Goal: Task Accomplishment & Management: Manage account settings

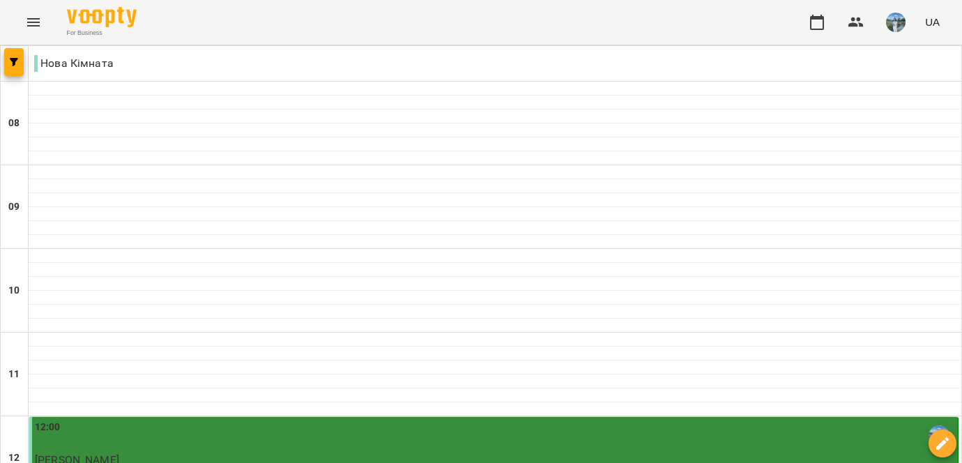
type input "**********"
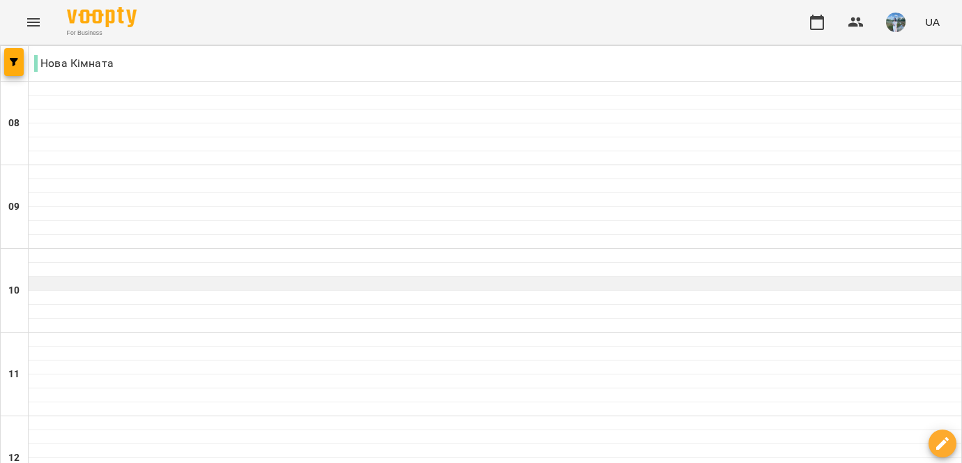
scroll to position [119, 0]
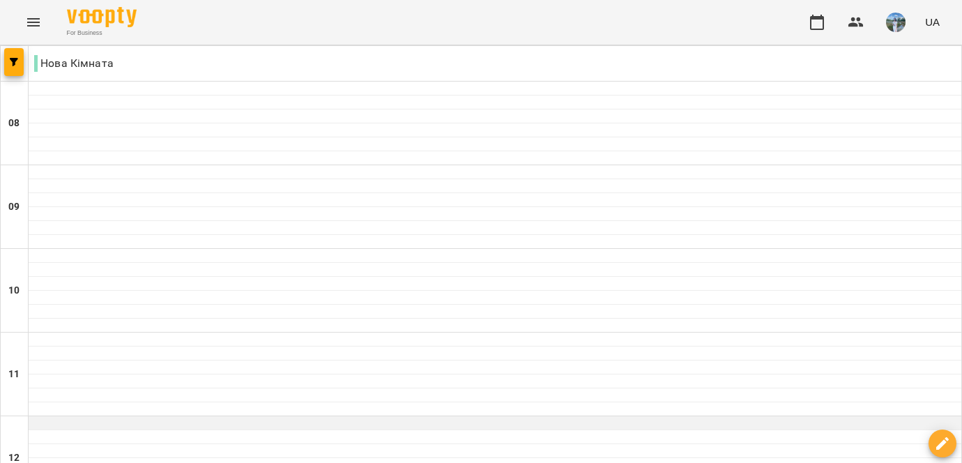
click at [218, 416] on div at bounding box center [495, 423] width 933 height 14
select select "**********"
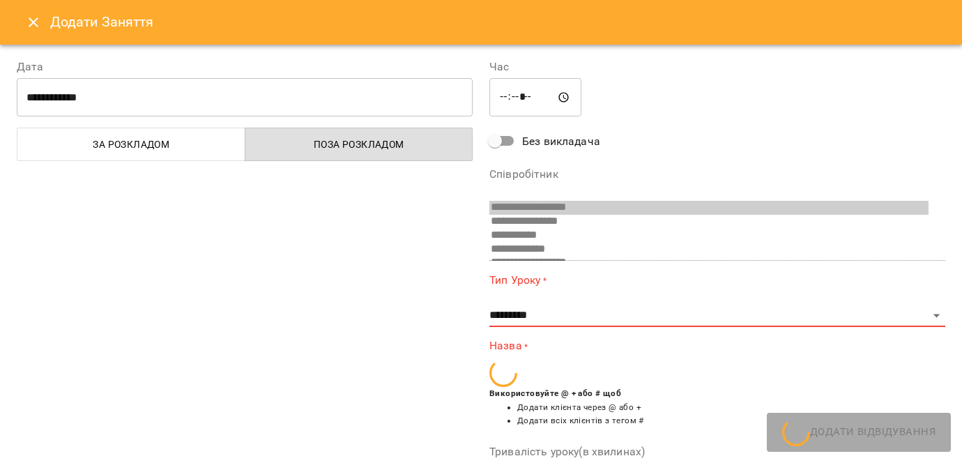
scroll to position [203, 0]
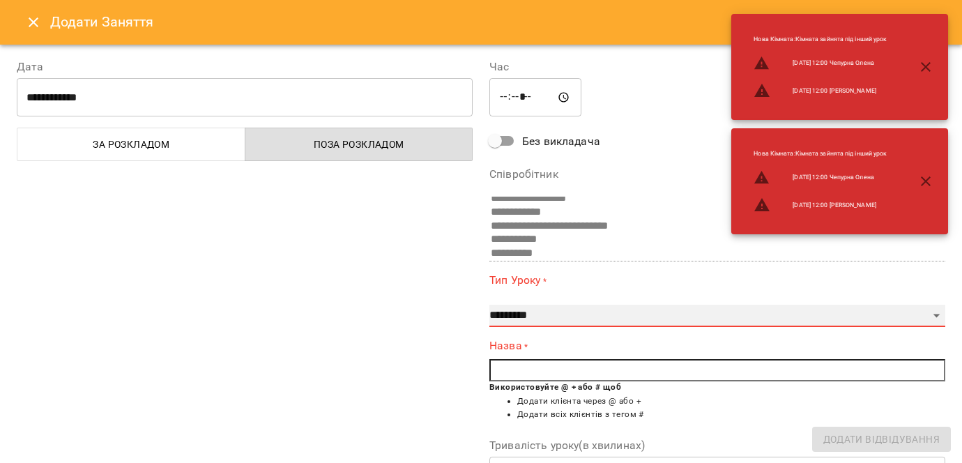
click at [537, 311] on select "**********" at bounding box center [718, 316] width 456 height 22
select select "**********"
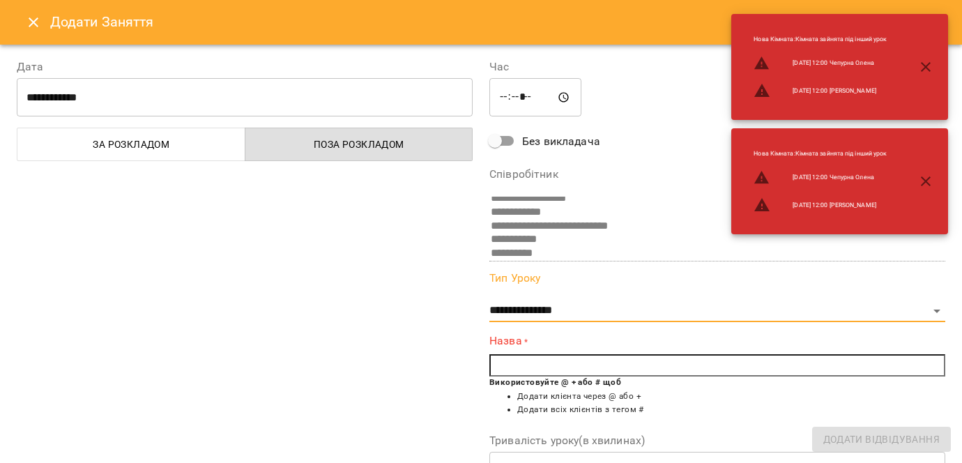
click at [526, 368] on input "text" at bounding box center [718, 365] width 456 height 22
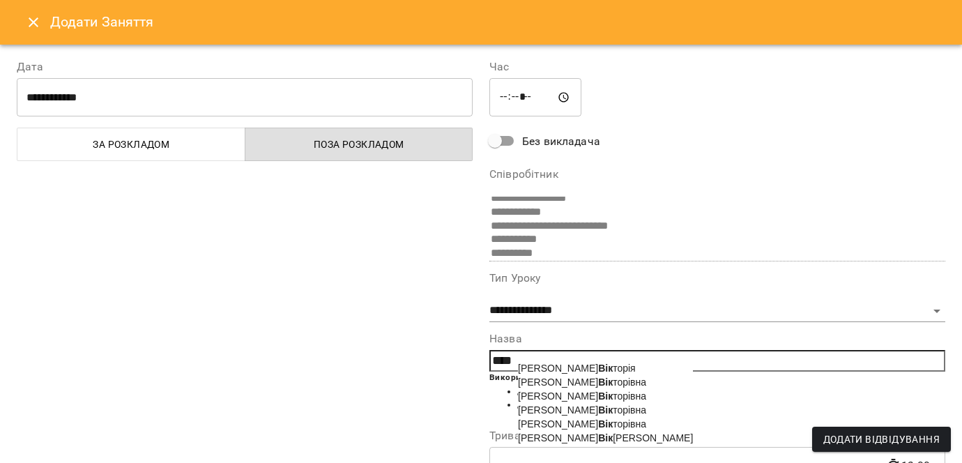
click at [551, 444] on span "[PERSON_NAME] [PERSON_NAME]" at bounding box center [605, 437] width 175 height 11
type input "**********"
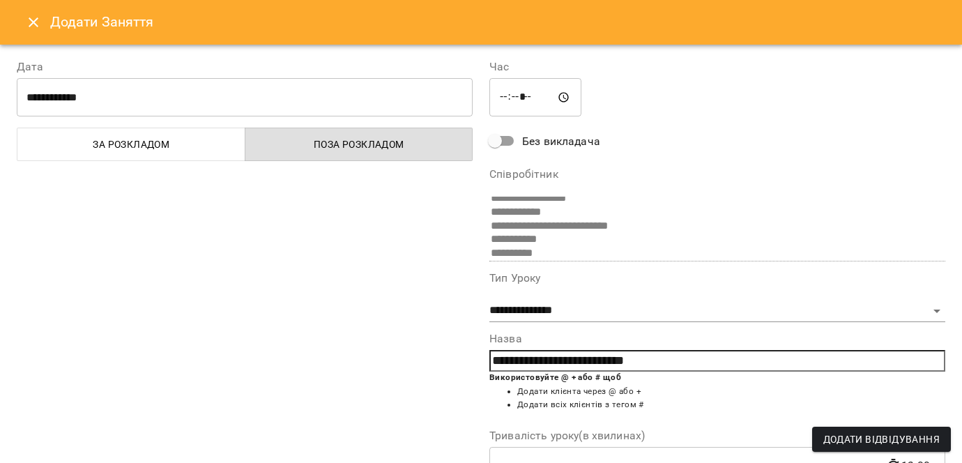
scroll to position [202, 0]
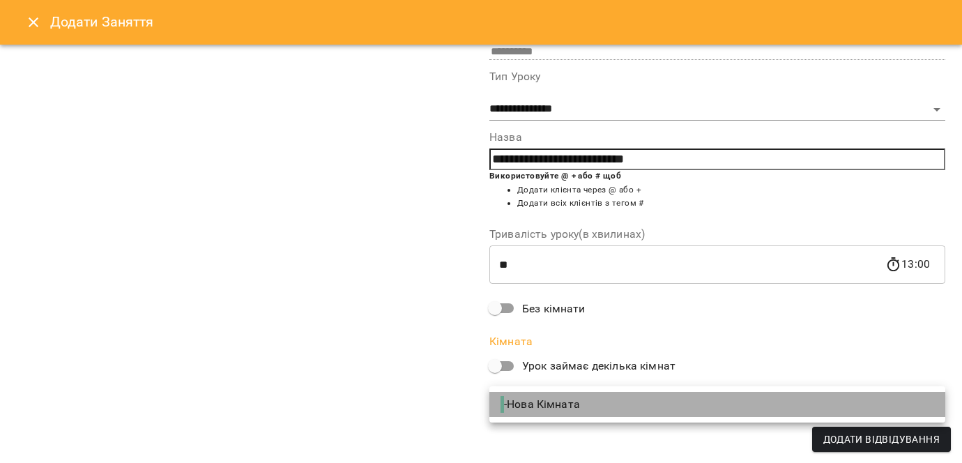
click at [528, 405] on span "- Нова Кімната" at bounding box center [542, 404] width 82 height 17
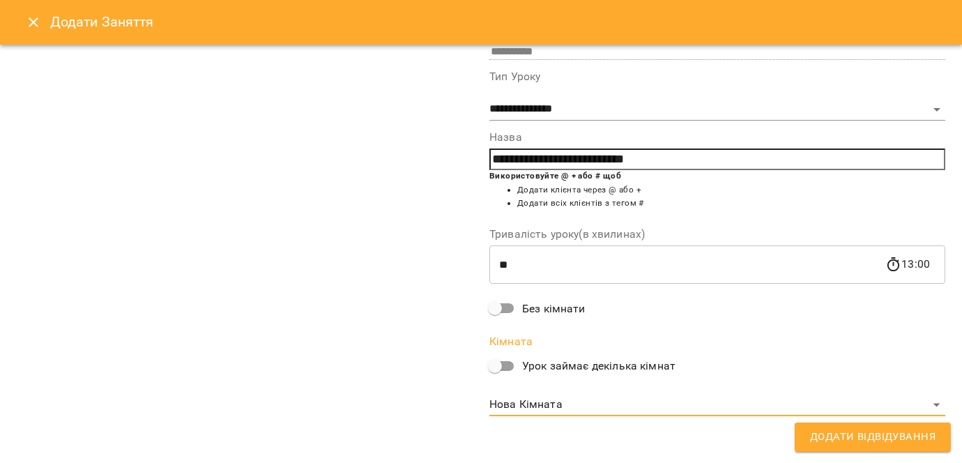
click at [848, 437] on span "Додати Відвідування" at bounding box center [873, 437] width 126 height 18
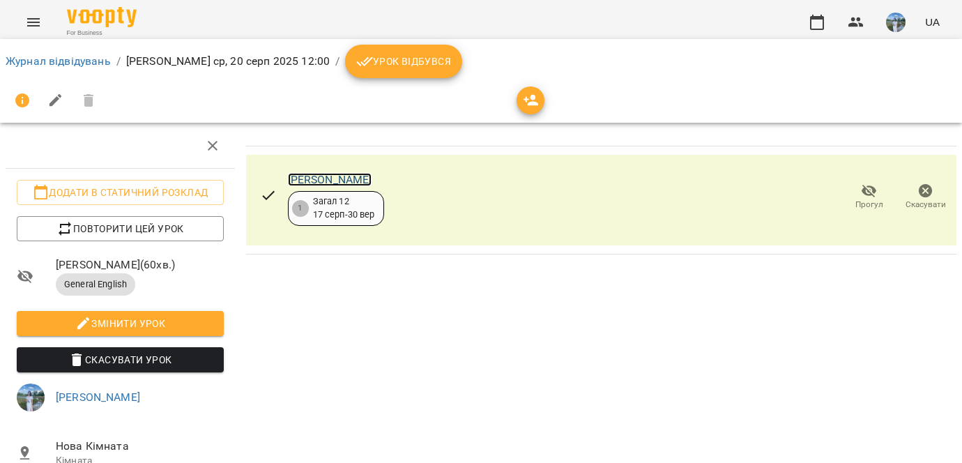
click at [372, 185] on link "[PERSON_NAME]" at bounding box center [330, 179] width 84 height 13
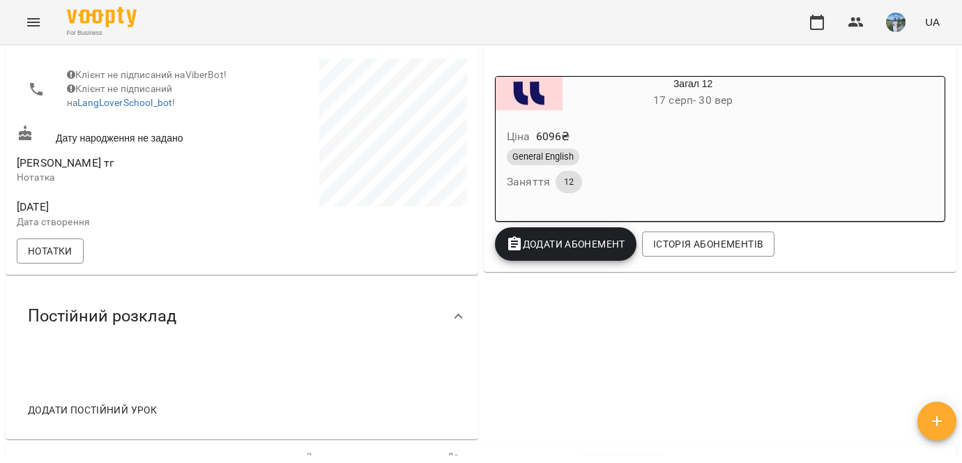
scroll to position [255, 0]
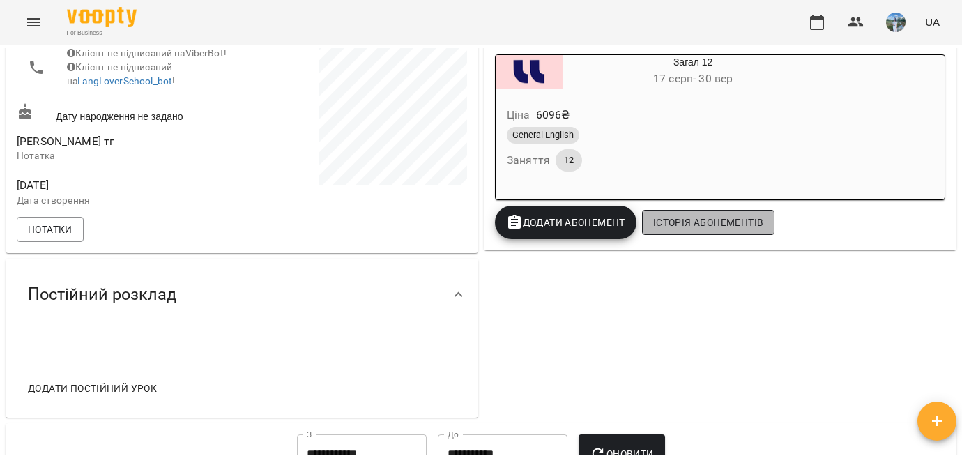
click at [694, 227] on span "Історія абонементів" at bounding box center [708, 222] width 110 height 17
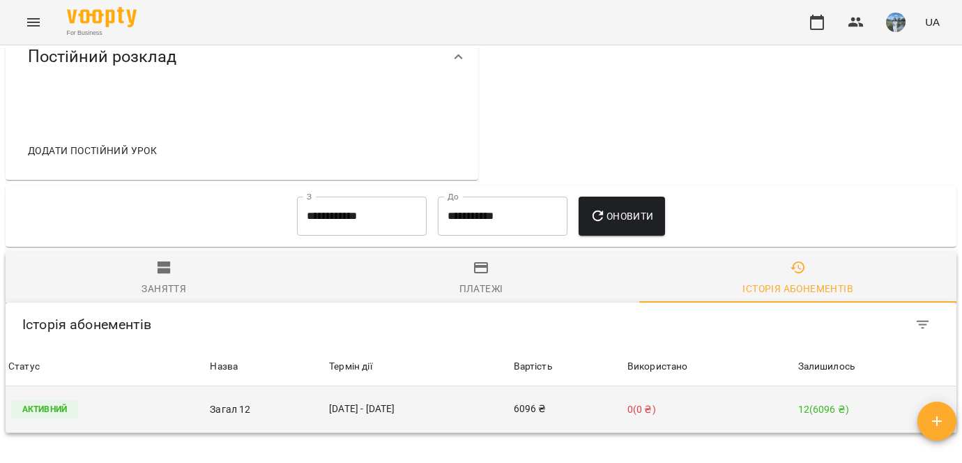
scroll to position [494, 0]
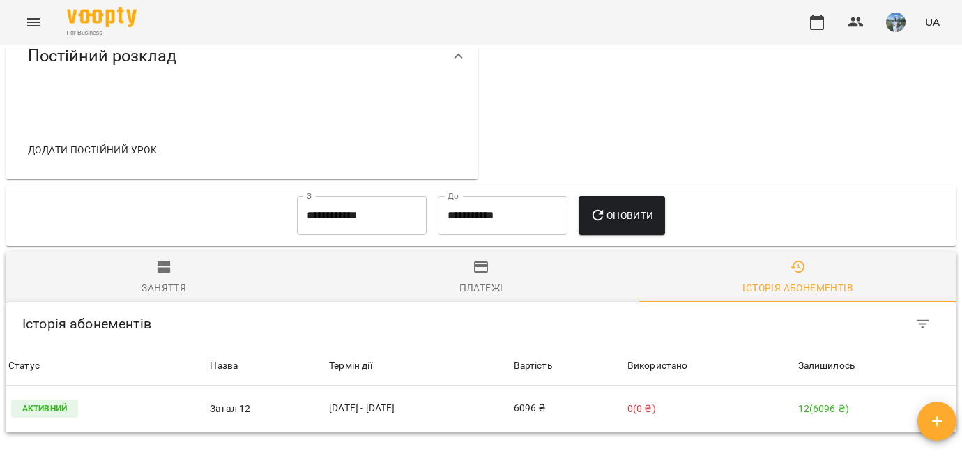
click at [370, 196] on input "**********" at bounding box center [362, 215] width 130 height 39
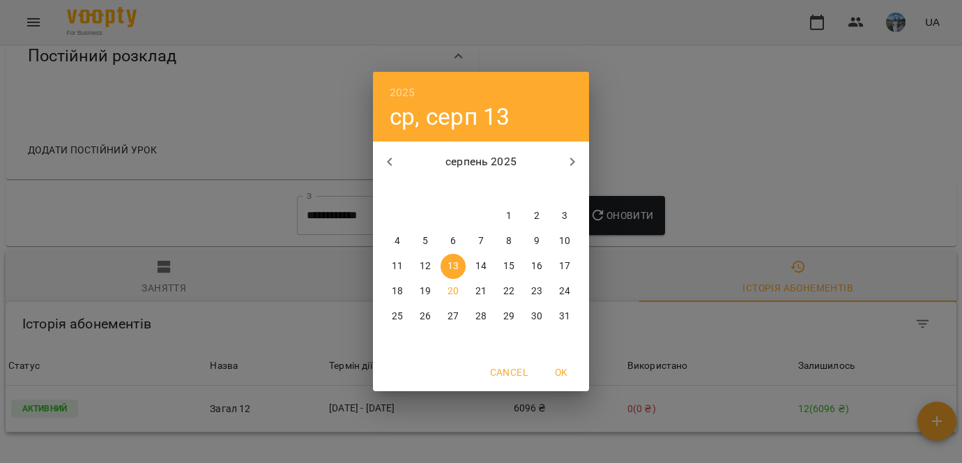
click at [395, 162] on icon "button" at bounding box center [389, 161] width 17 height 17
click at [560, 217] on span "1" at bounding box center [564, 216] width 25 height 14
type input "**********"
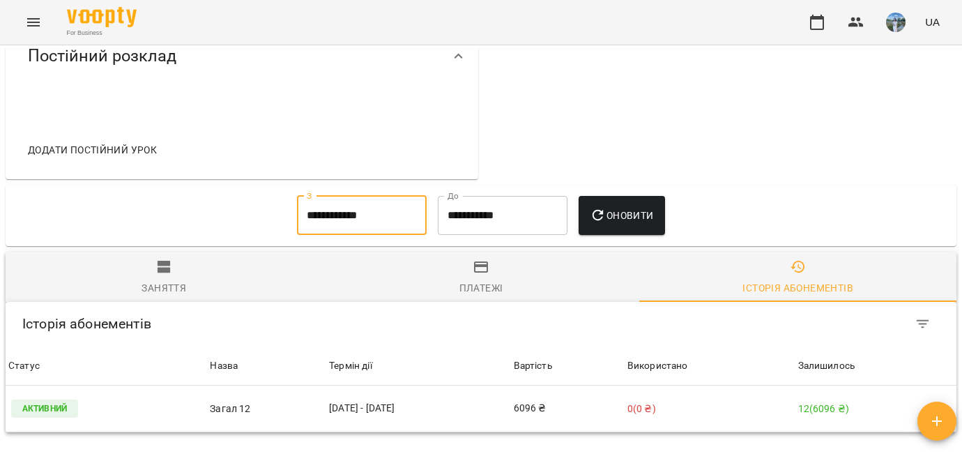
click at [626, 207] on span "Оновити" at bounding box center [621, 215] width 63 height 17
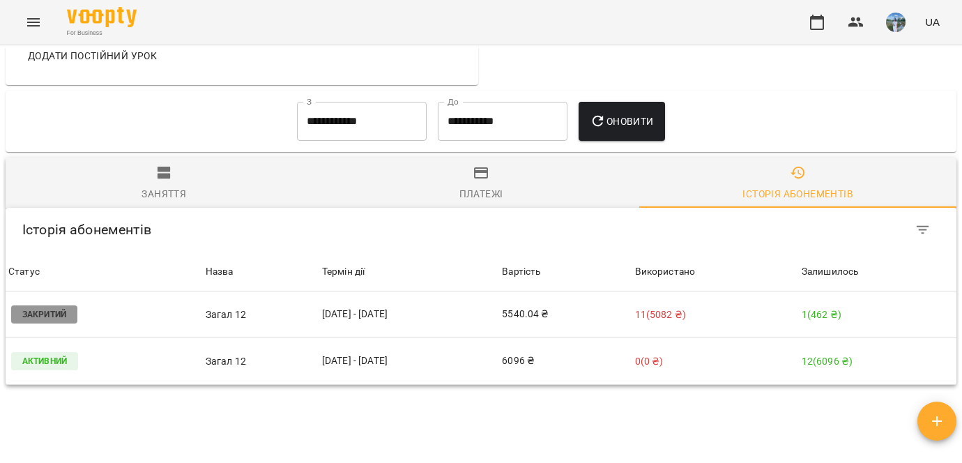
scroll to position [616, 0]
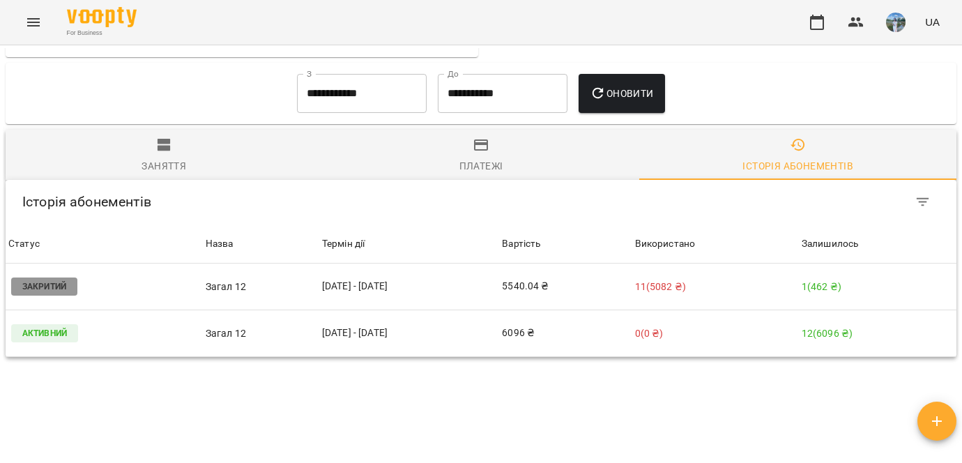
click at [575, 8] on div "For Business UA" at bounding box center [481, 22] width 962 height 45
click at [561, 149] on span "Платежі" at bounding box center [481, 156] width 301 height 38
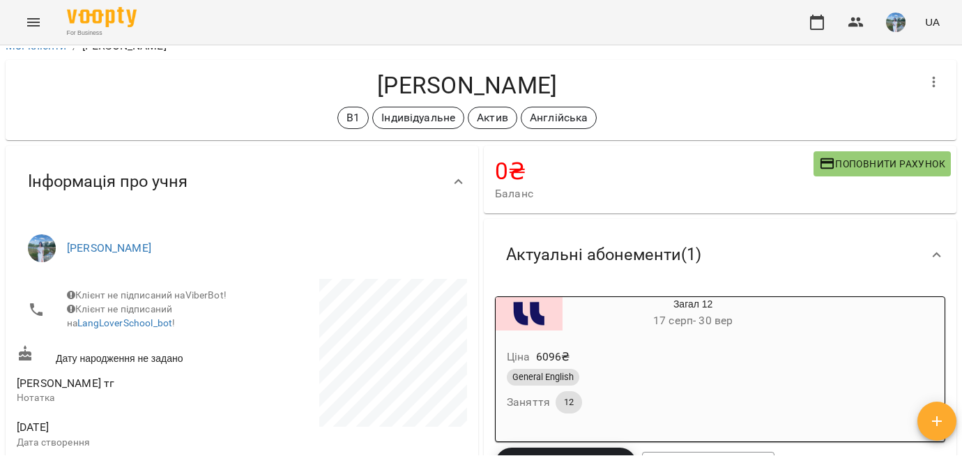
scroll to position [0, 0]
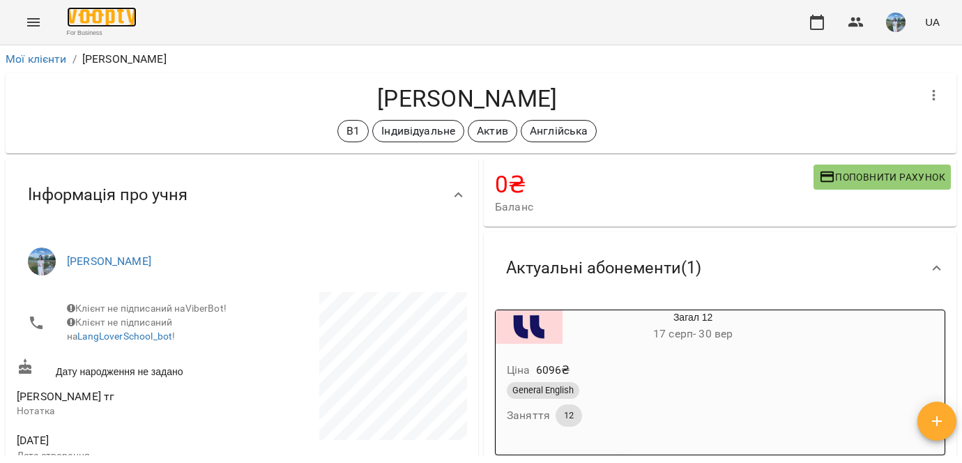
click at [88, 18] on img at bounding box center [102, 17] width 70 height 20
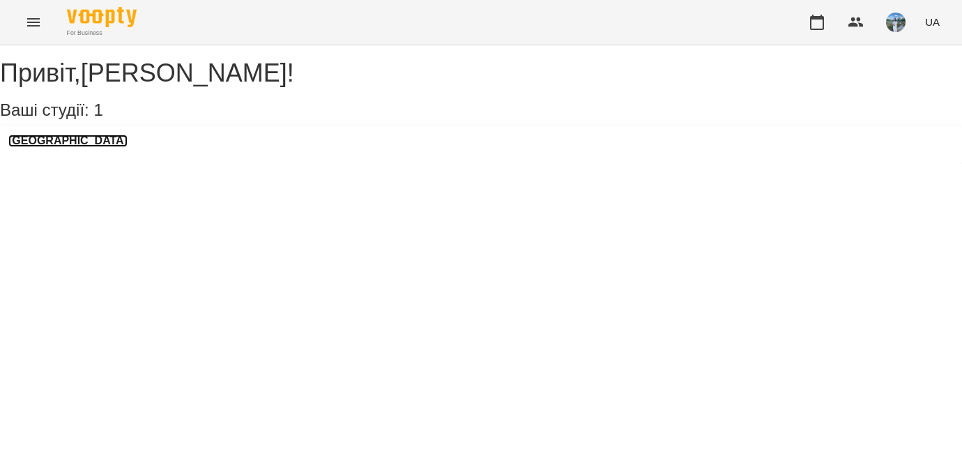
click at [75, 147] on h3 "LangLover School" at bounding box center [67, 141] width 119 height 13
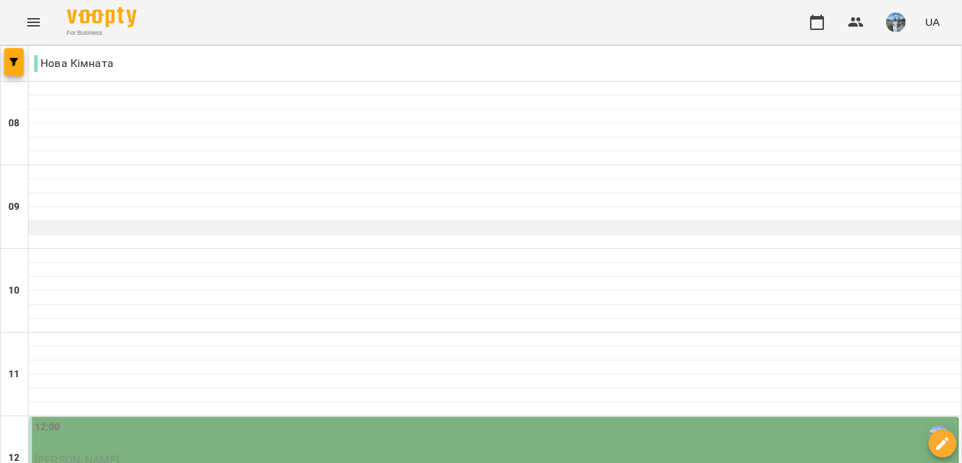
scroll to position [183, 0]
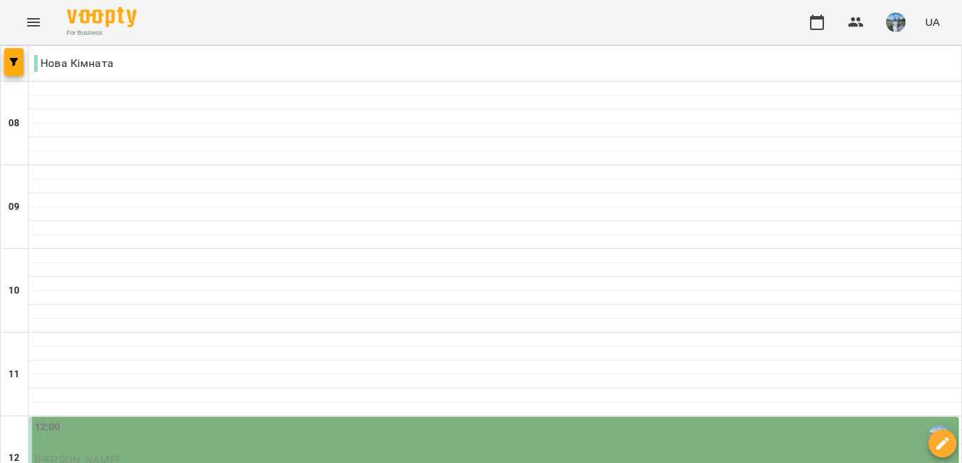
click at [580, 20] on div "For Business UA" at bounding box center [481, 22] width 962 height 45
click at [215, 420] on div "12:00" at bounding box center [495, 436] width 920 height 32
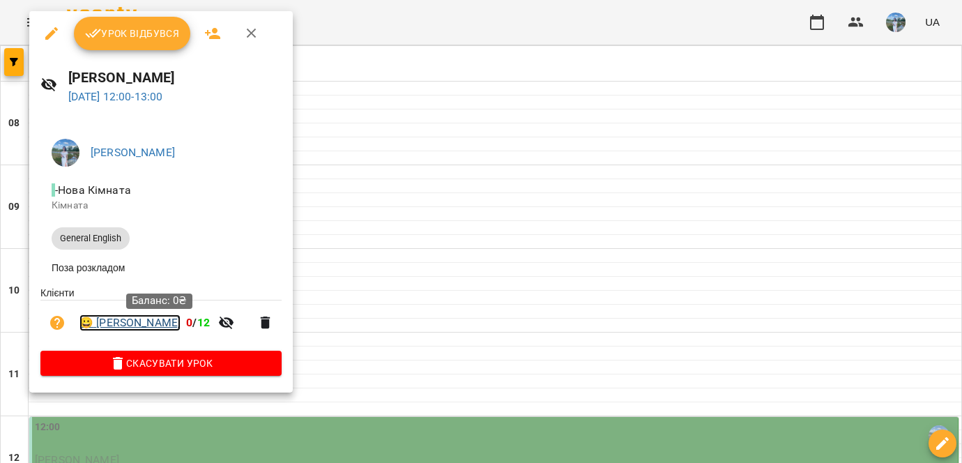
click at [181, 322] on link "😀 Найдиш Вікторія Вікторівна" at bounding box center [129, 323] width 101 height 17
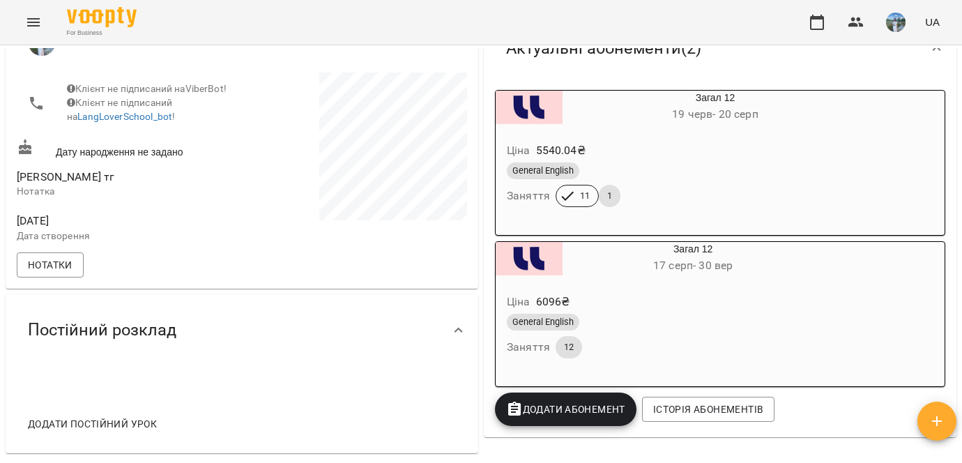
scroll to position [220, 0]
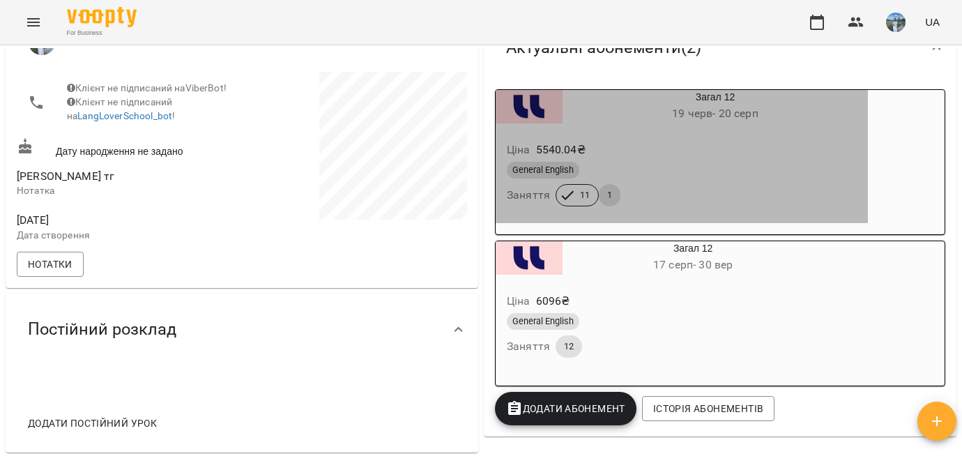
click at [619, 166] on div "General English" at bounding box center [682, 170] width 350 height 17
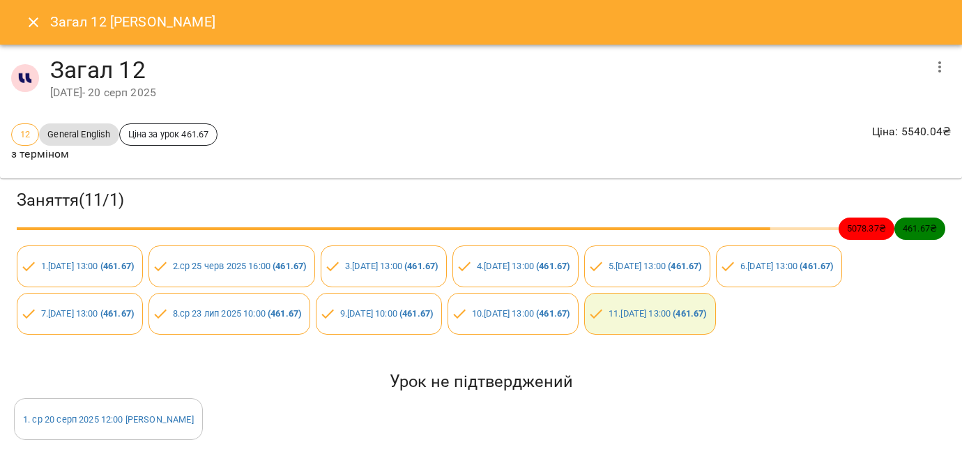
click at [32, 24] on icon "Close" at bounding box center [33, 22] width 17 height 17
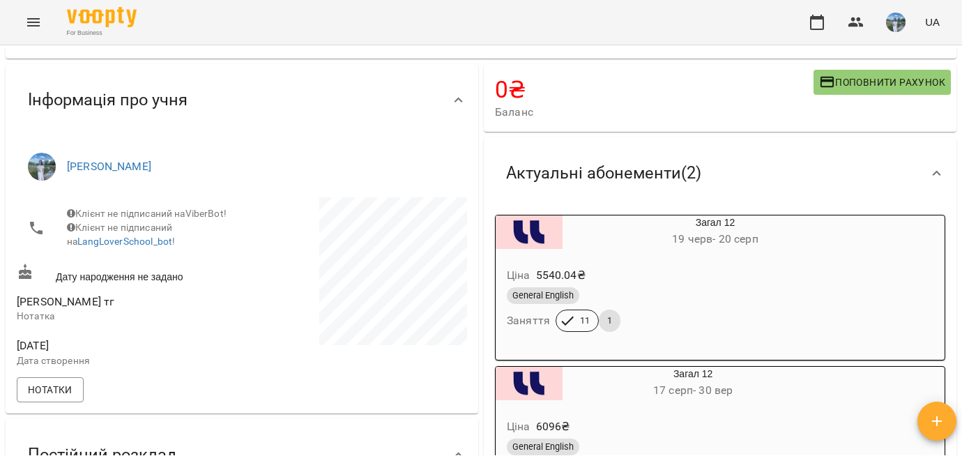
scroll to position [0, 0]
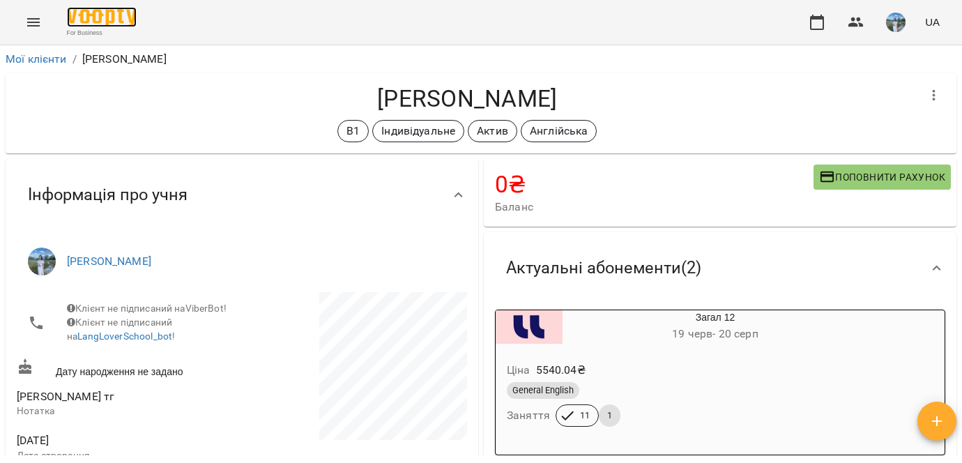
click at [86, 21] on img at bounding box center [102, 17] width 70 height 20
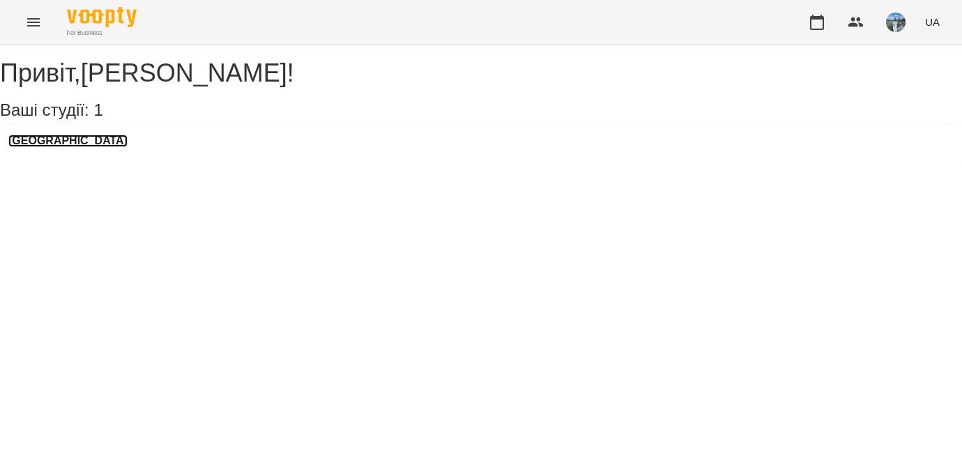
click at [98, 147] on h3 "LangLover School" at bounding box center [67, 141] width 119 height 13
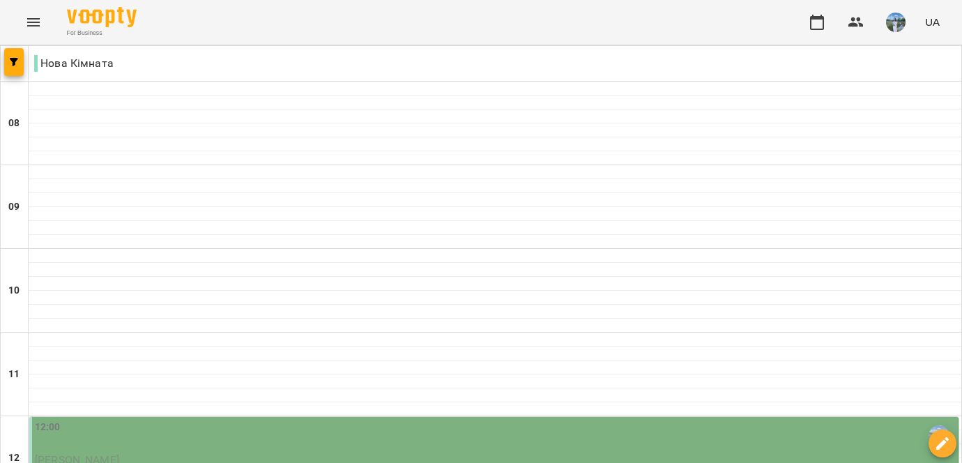
scroll to position [375, 0]
click at [332, 452] on p "[PERSON_NAME]" at bounding box center [495, 460] width 920 height 17
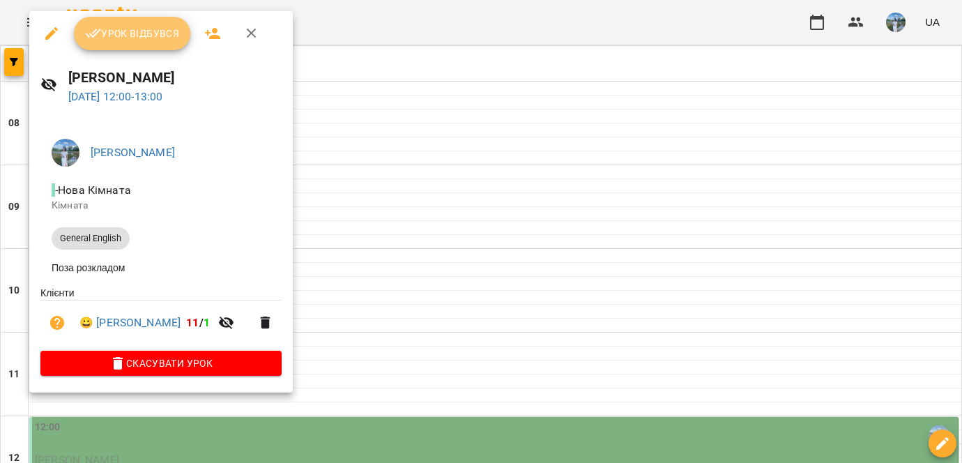
click at [151, 42] on button "Урок відбувся" at bounding box center [132, 33] width 117 height 33
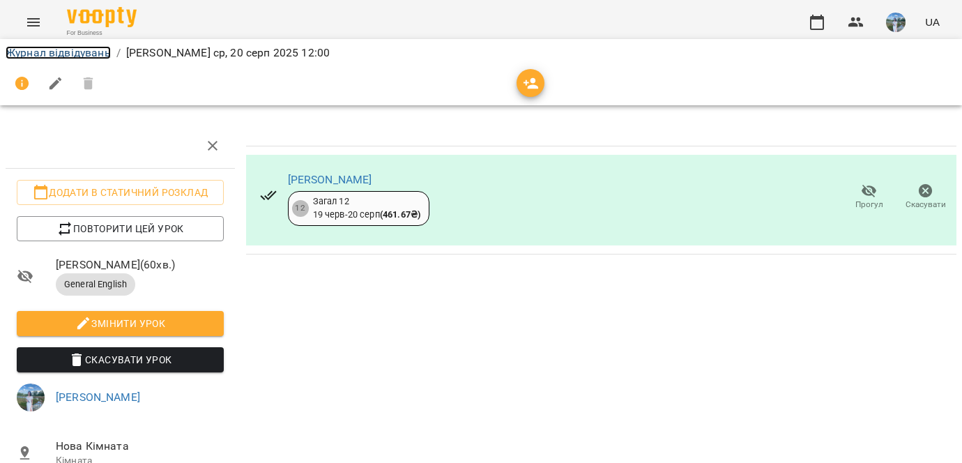
click at [68, 52] on link "Журнал відвідувань" at bounding box center [58, 52] width 105 height 13
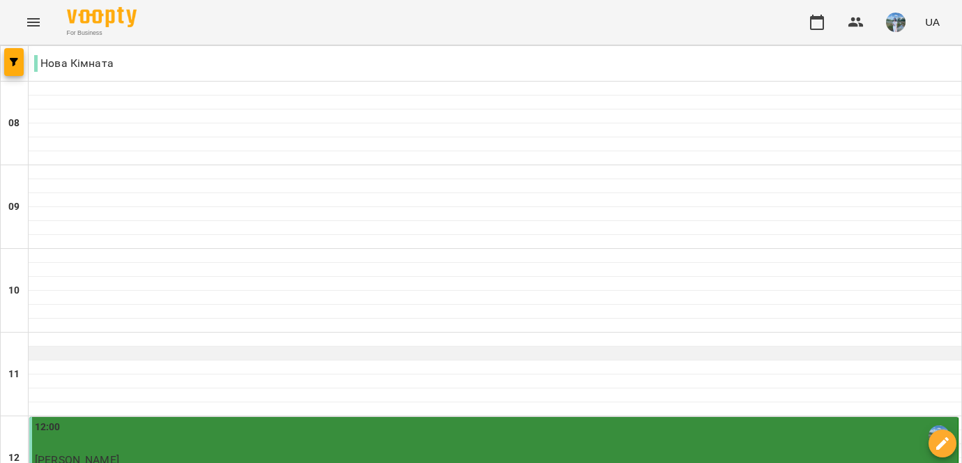
scroll to position [133, 0]
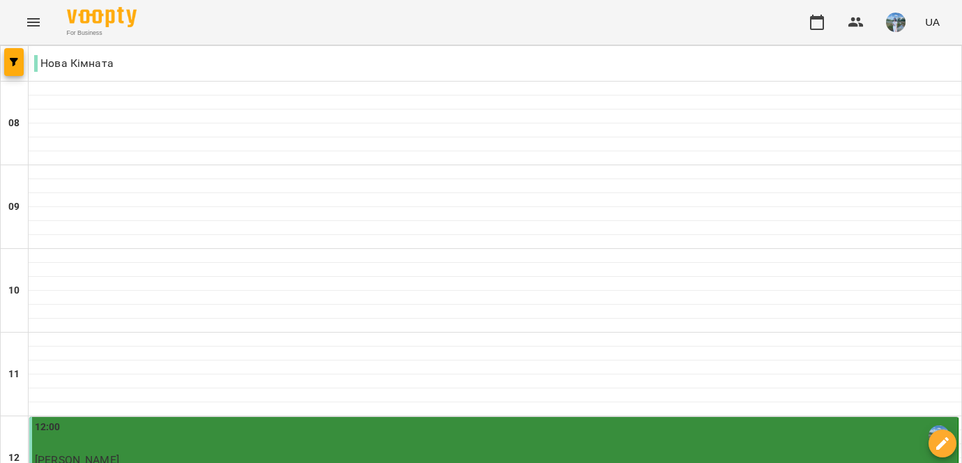
click at [241, 452] on p "[PERSON_NAME]" at bounding box center [495, 460] width 920 height 17
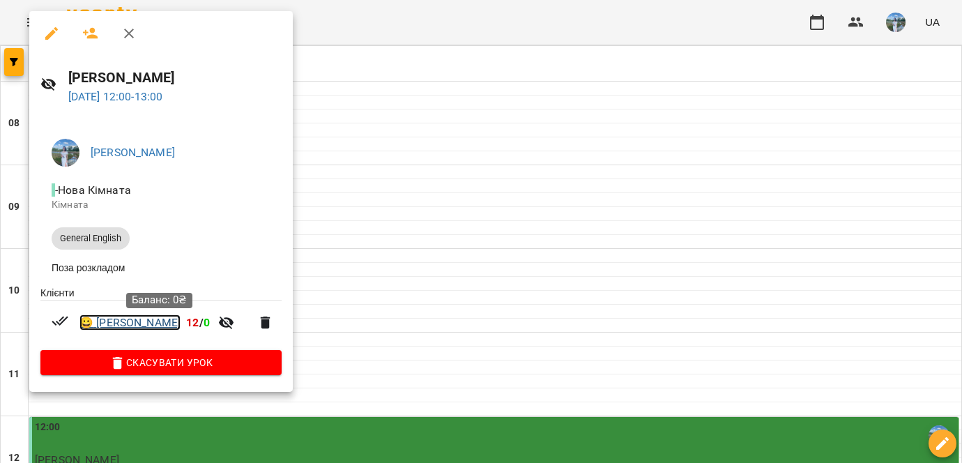
click at [181, 324] on link "😀 Найдиш Вікторія Вікторівна" at bounding box center [129, 323] width 101 height 17
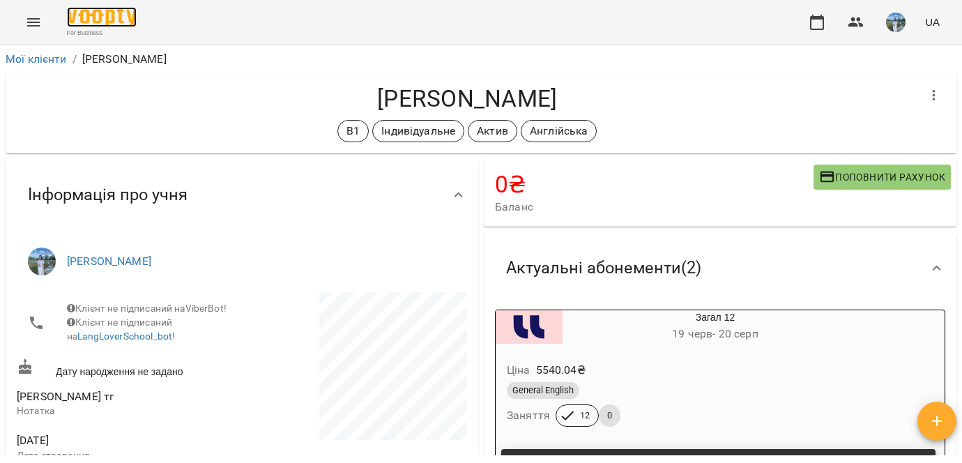
click at [92, 7] on img at bounding box center [102, 17] width 70 height 20
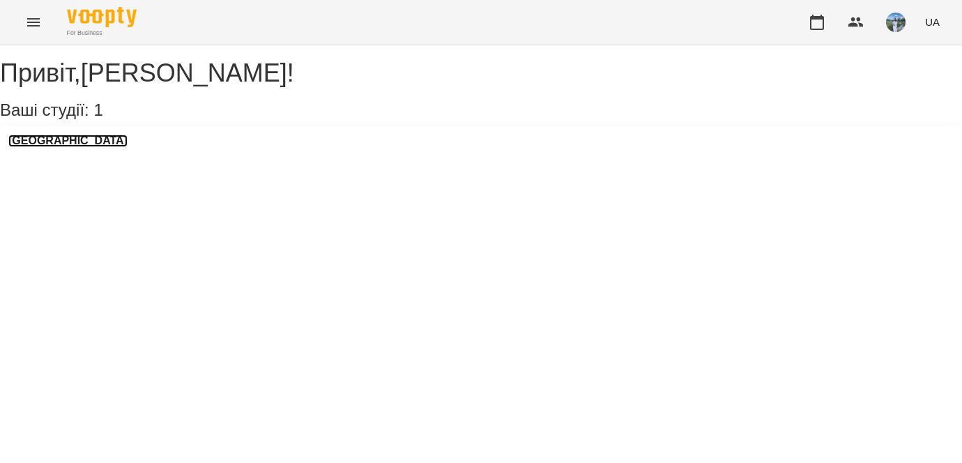
click at [83, 147] on h3 "LangLover School" at bounding box center [67, 141] width 119 height 13
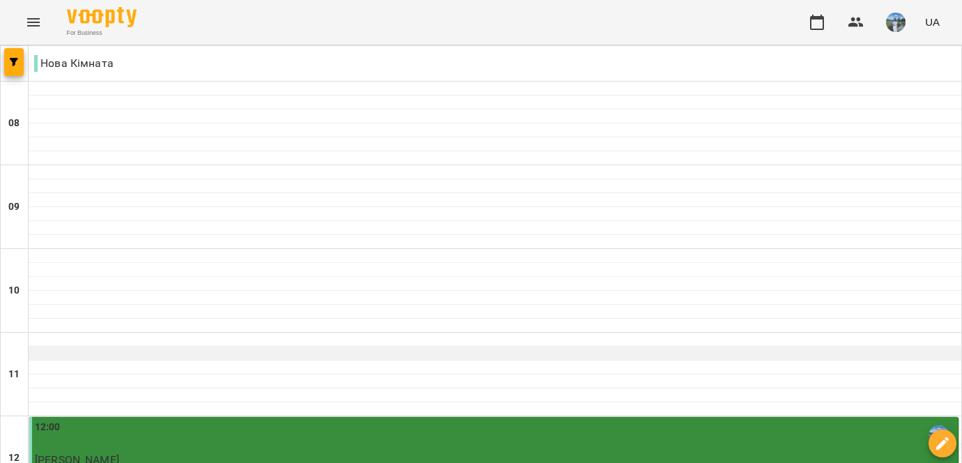
scroll to position [216, 0]
